Goal: Task Accomplishment & Management: Manage account settings

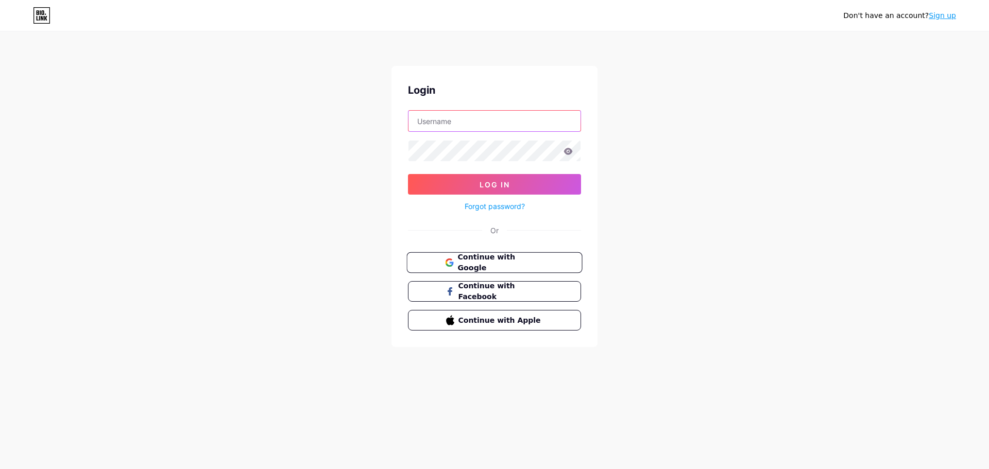
type input "raulraspaovergara2@gmail.com"
click at [501, 266] on span "Continue with Google" at bounding box center [500, 263] width 86 height 22
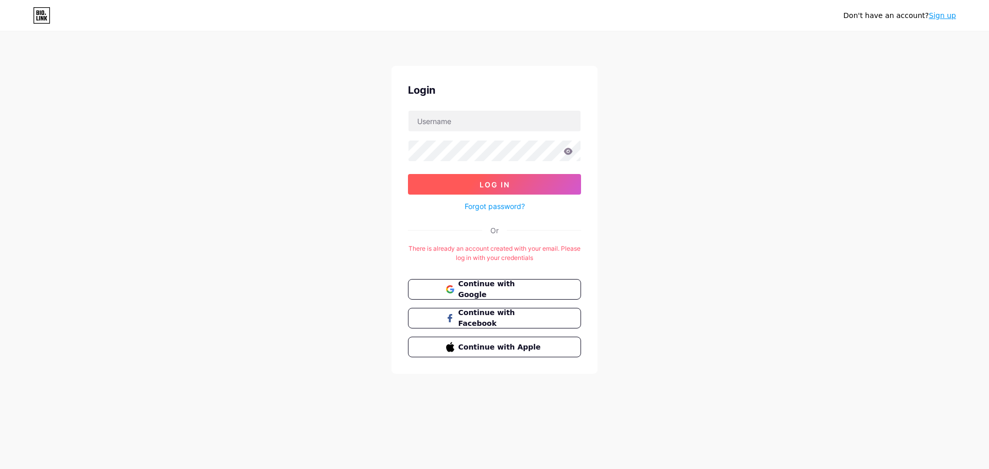
type input "raulraspaovergara2@gmail.com"
click at [484, 183] on span "Log In" at bounding box center [494, 184] width 30 height 9
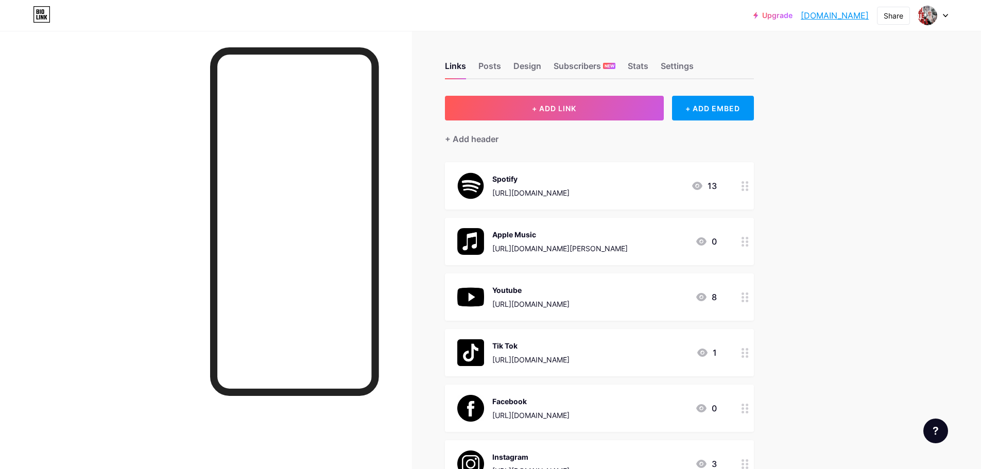
click at [632, 293] on div "Youtube https://www.youtube.com/@rauraspao 8" at bounding box center [587, 297] width 260 height 27
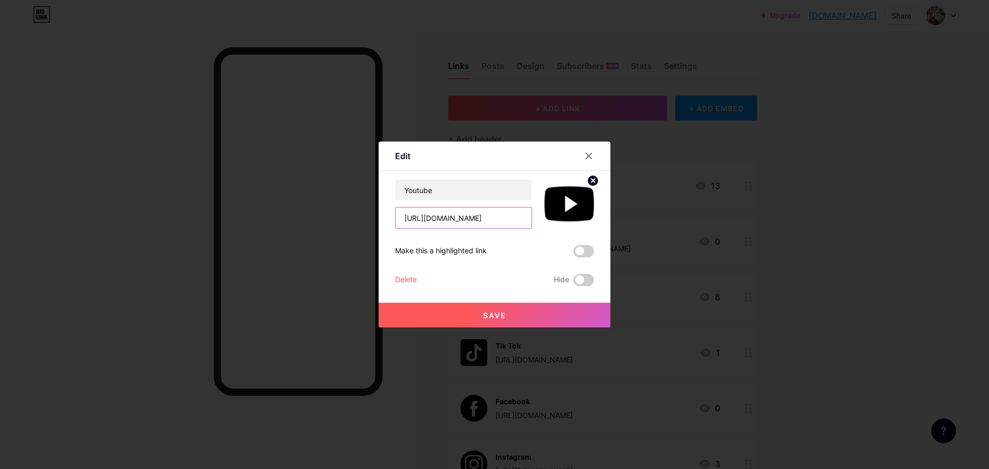
scroll to position [0, 13]
drag, startPoint x: 400, startPoint y: 219, endPoint x: 557, endPoint y: 220, distance: 157.0
click at [557, 220] on div "Youtube https://www.youtube.com/@rauraspao" at bounding box center [494, 203] width 199 height 49
paste input "iam"
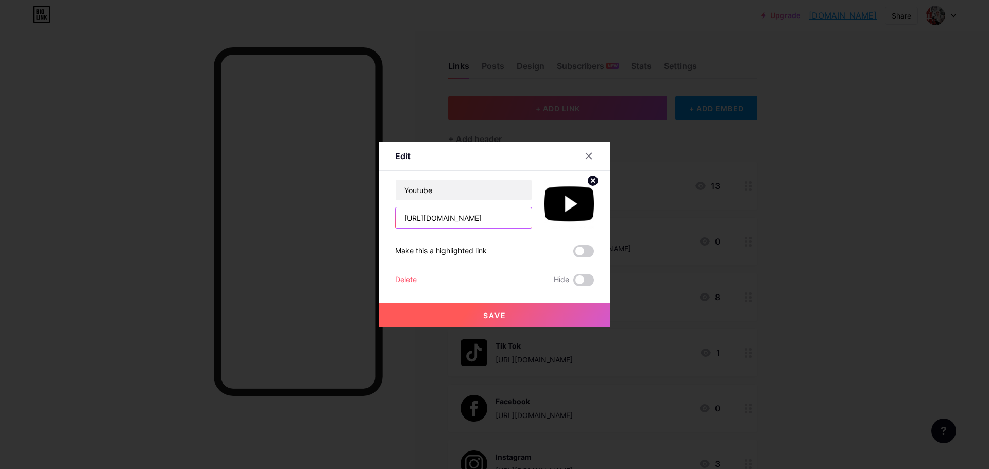
type input "https://www.youtube.com/@iamrauraspao"
click at [497, 314] on span "Save" at bounding box center [494, 315] width 23 height 9
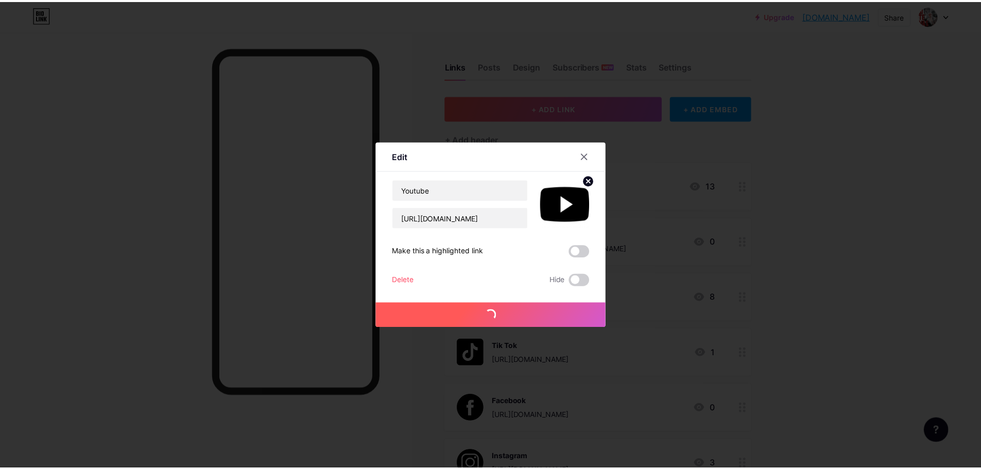
scroll to position [0, 0]
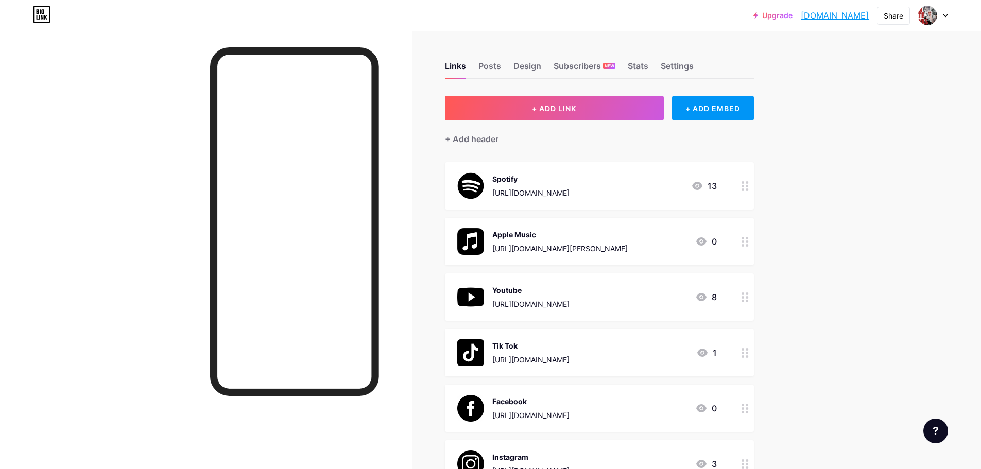
click at [870, 97] on div "Upgrade soyrau.bio.link... soyrau.bio.link Share Switch accounts Rau bio.link/s…" at bounding box center [490, 387] width 981 height 774
drag, startPoint x: 508, startPoint y: 139, endPoint x: 447, endPoint y: 139, distance: 61.3
click at [447, 139] on div "Links Posts Design Subscribers NEW Stats Settings + ADD LINK + ADD EMBED + Add …" at bounding box center [398, 403] width 797 height 744
drag, startPoint x: 476, startPoint y: 139, endPoint x: 819, endPoint y: 150, distance: 343.1
click at [835, 159] on div "Upgrade soyrau.bio.link... soyrau.bio.link Share Switch accounts Rau bio.link/s…" at bounding box center [490, 387] width 981 height 774
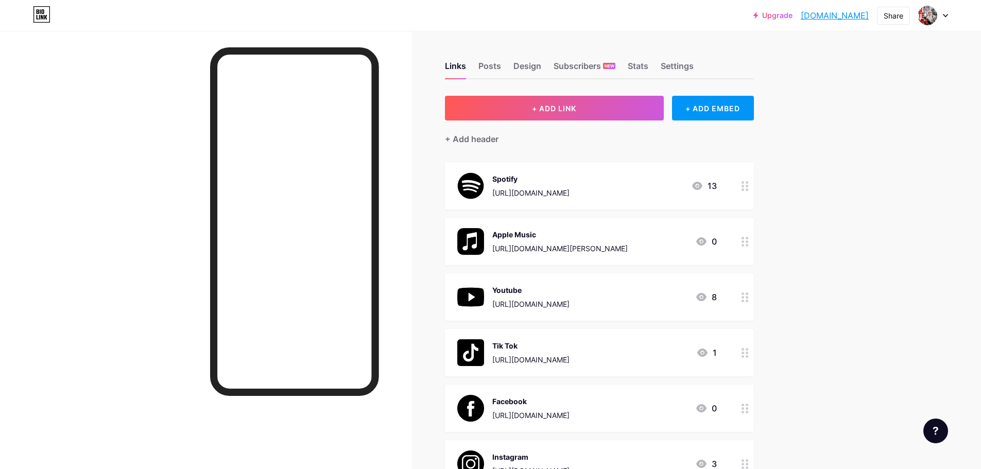
click at [955, 95] on div "Upgrade soyrau.bio.link... soyrau.bio.link Share Switch accounts Rau bio.link/s…" at bounding box center [490, 387] width 981 height 774
click at [944, 12] on div at bounding box center [933, 15] width 30 height 19
click at [858, 14] on link "[DOMAIN_NAME]" at bounding box center [835, 15] width 68 height 12
